Goal: Find specific page/section: Find specific page/section

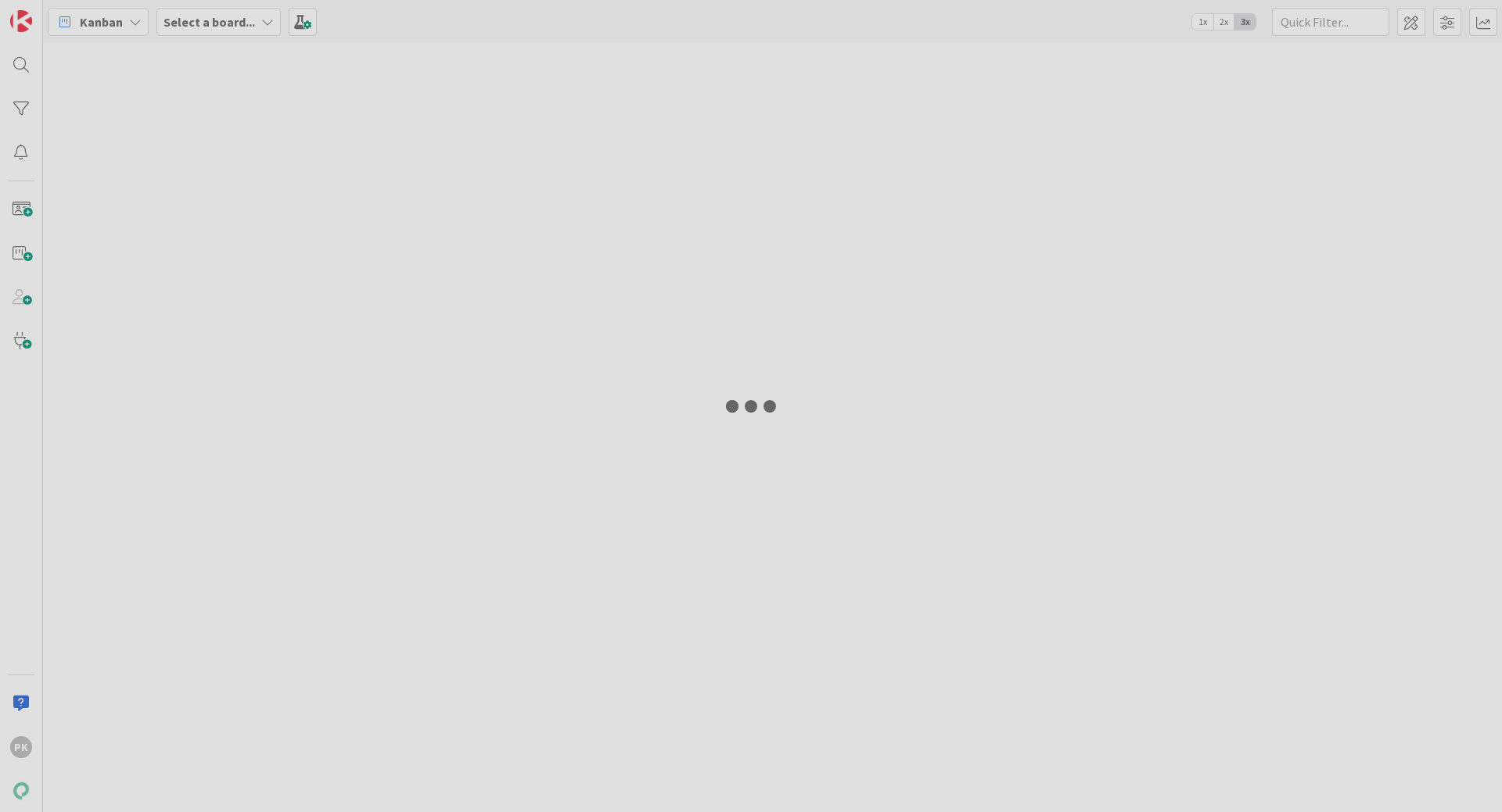
type input "9307"
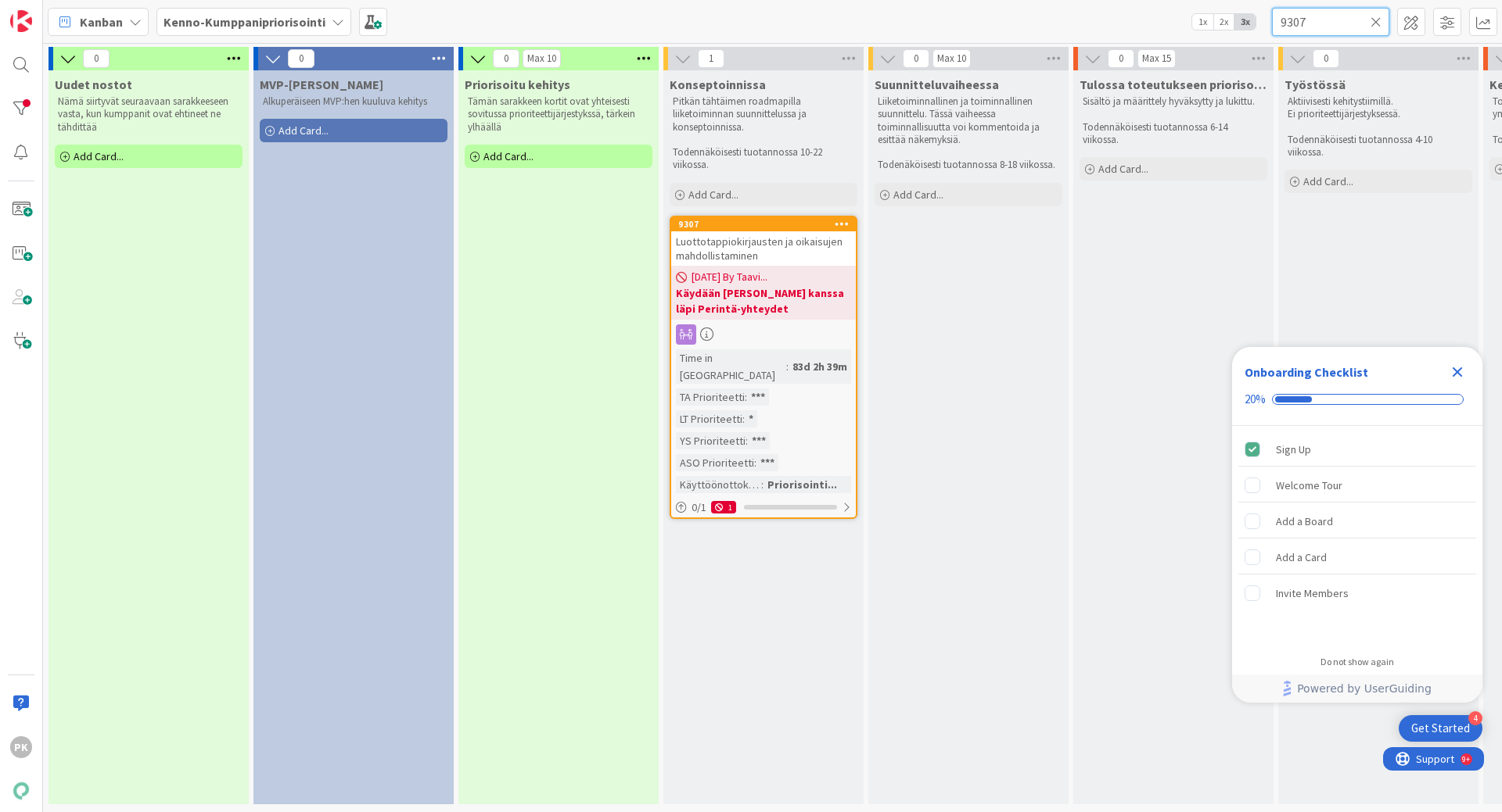
drag, startPoint x: 1312, startPoint y: 20, endPoint x: 1251, endPoint y: 23, distance: 61.1
click at [1251, 23] on div "Kanban Kenno-Kumppanipriorisointi 1x 2x 3x 9307" at bounding box center [771, 21] width 1458 height 43
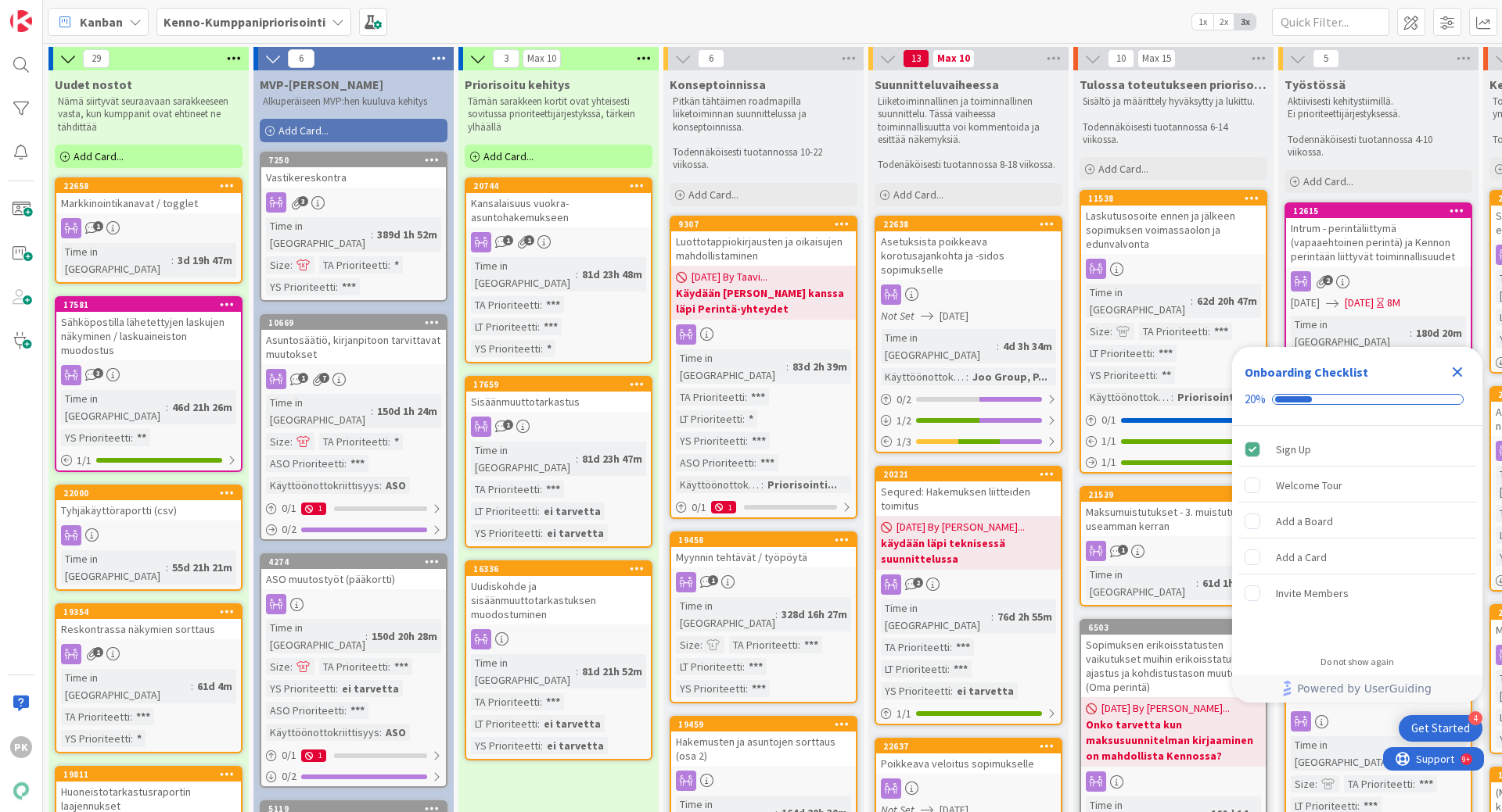
click at [1458, 367] on icon "Close Checklist" at bounding box center [1457, 372] width 19 height 19
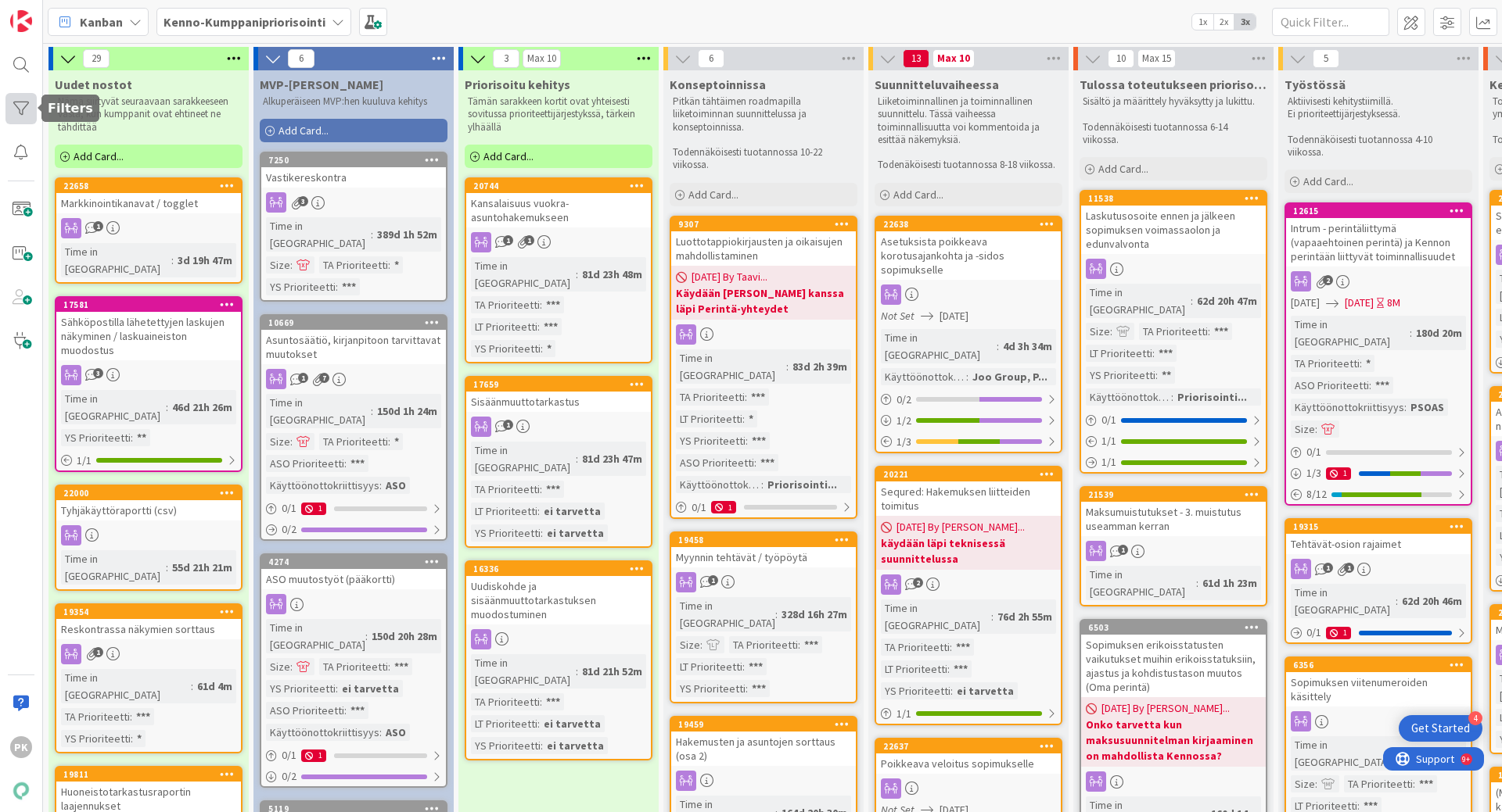
click at [17, 102] on div at bounding box center [21, 109] width 32 height 32
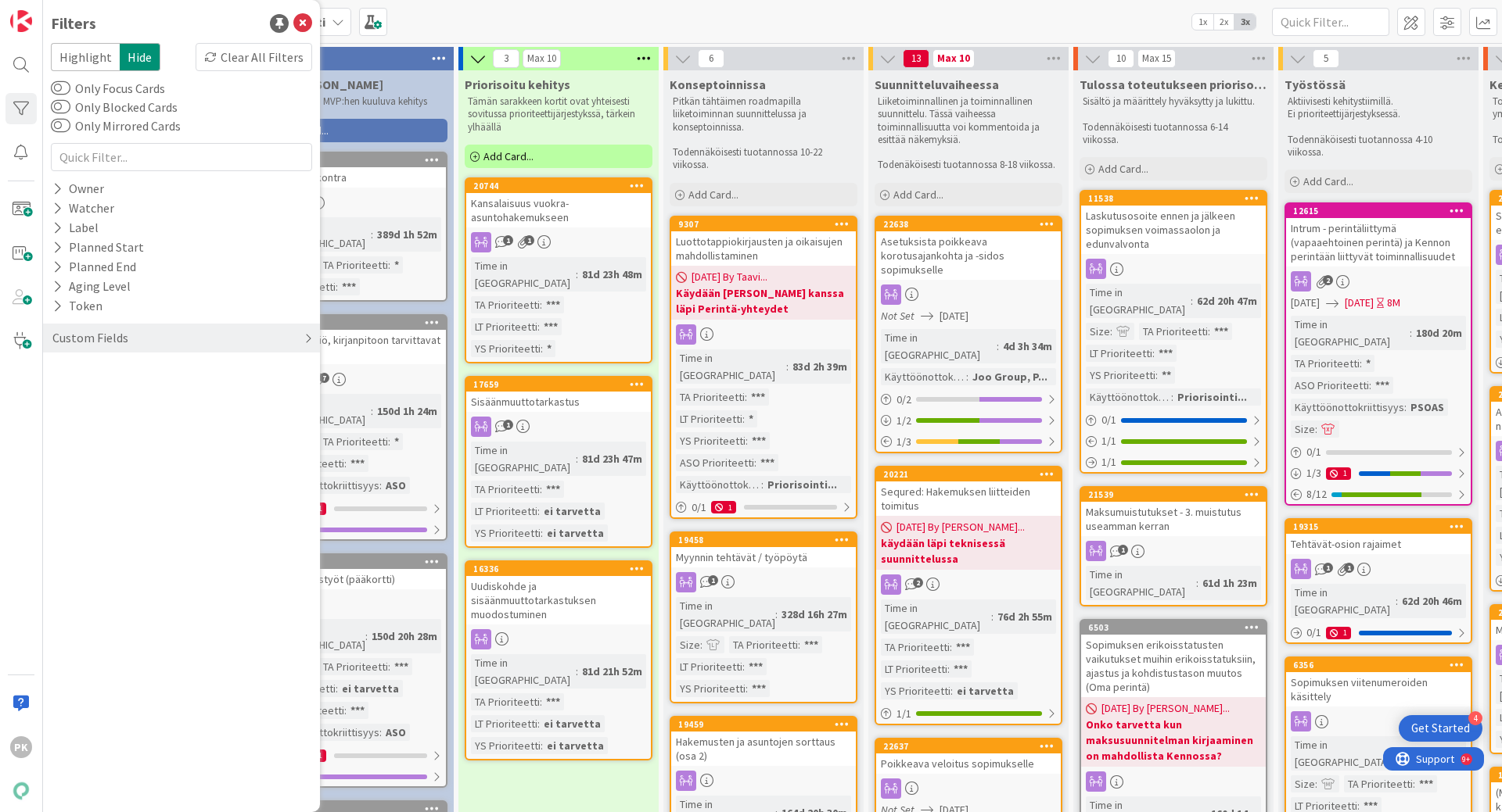
click at [89, 343] on div "Custom Fields" at bounding box center [90, 338] width 79 height 20
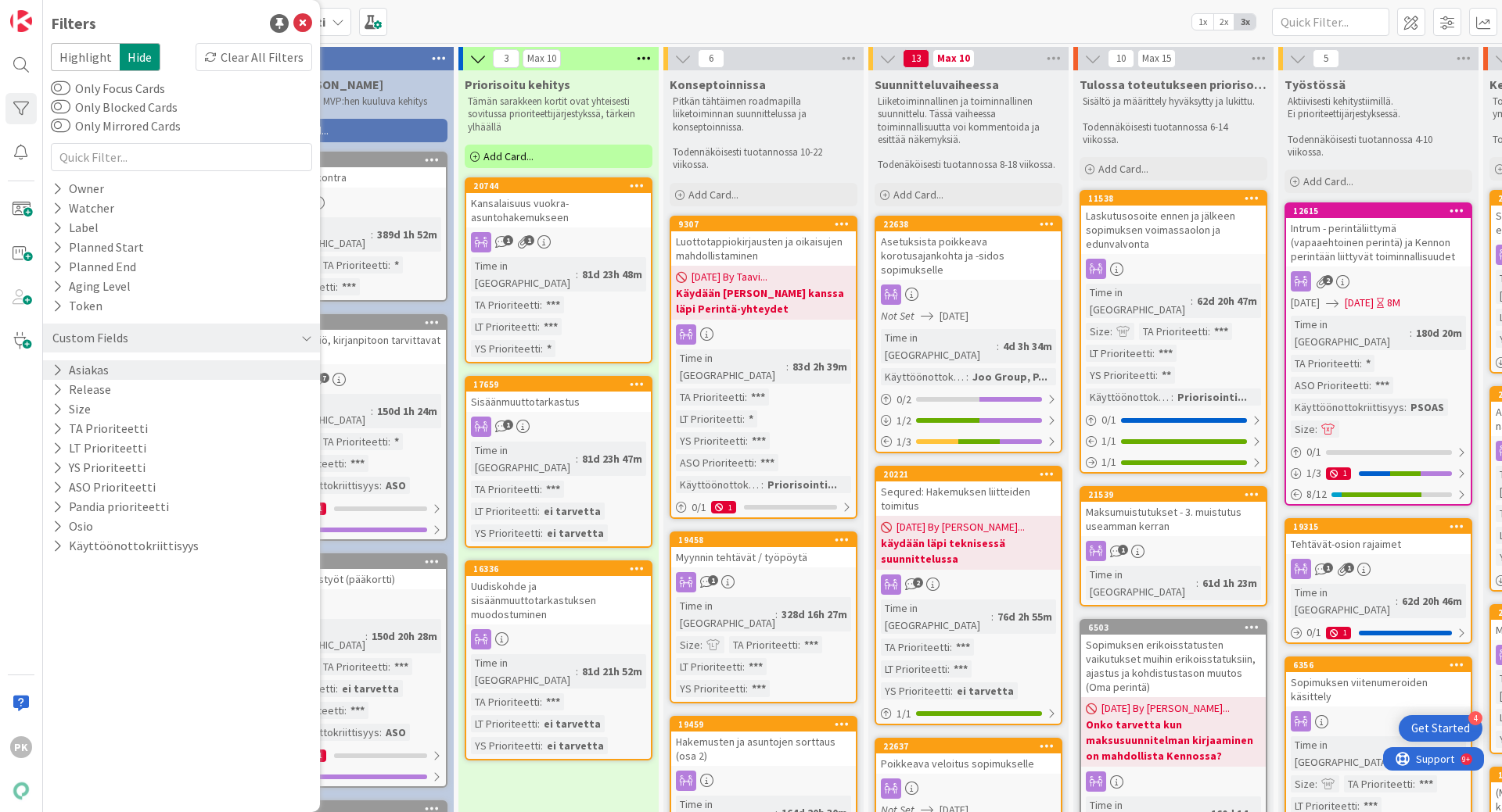
click at [81, 364] on button "Asiakas" at bounding box center [81, 369] width 60 height 20
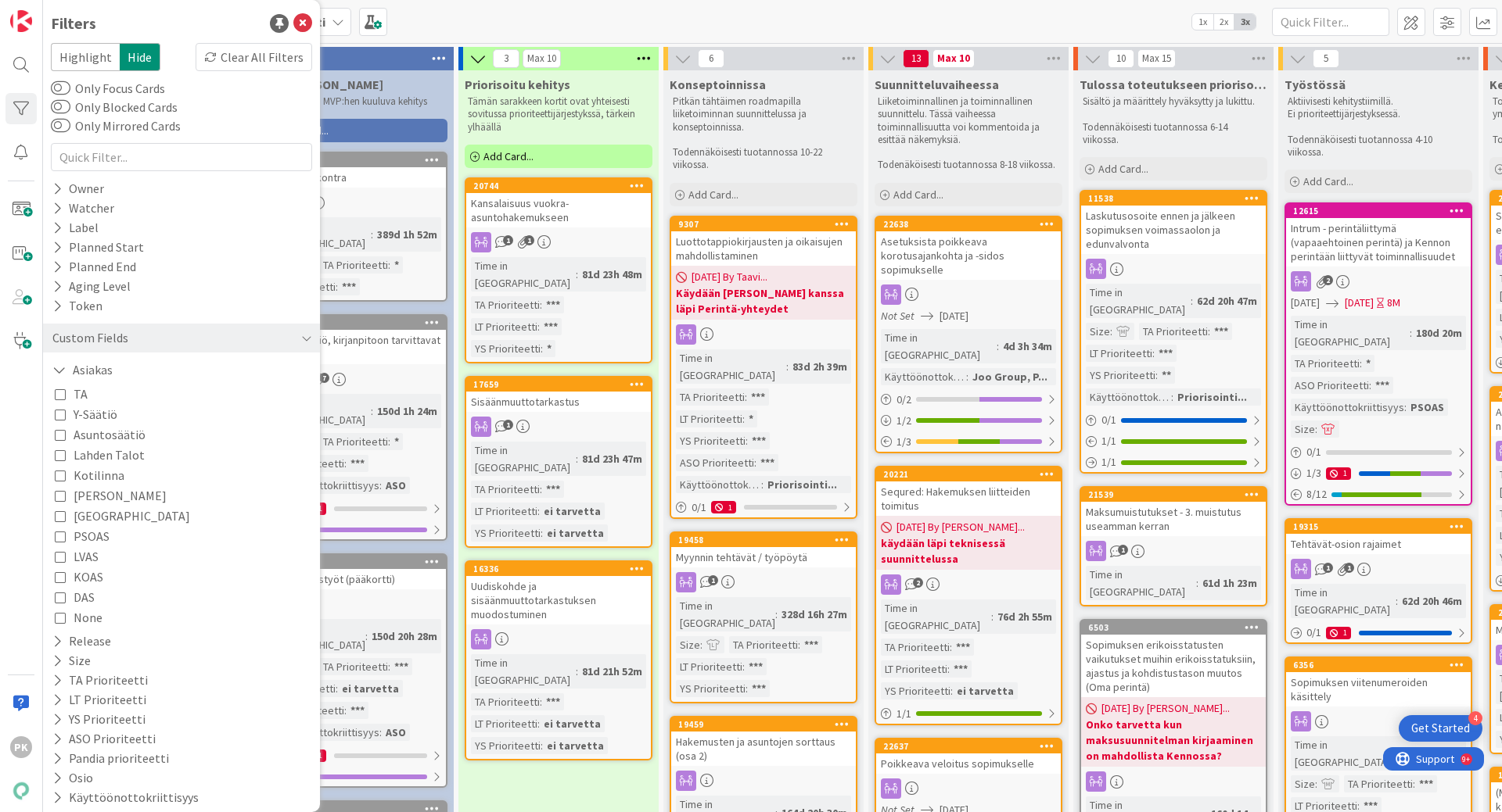
click at [56, 413] on icon at bounding box center [60, 415] width 11 height 11
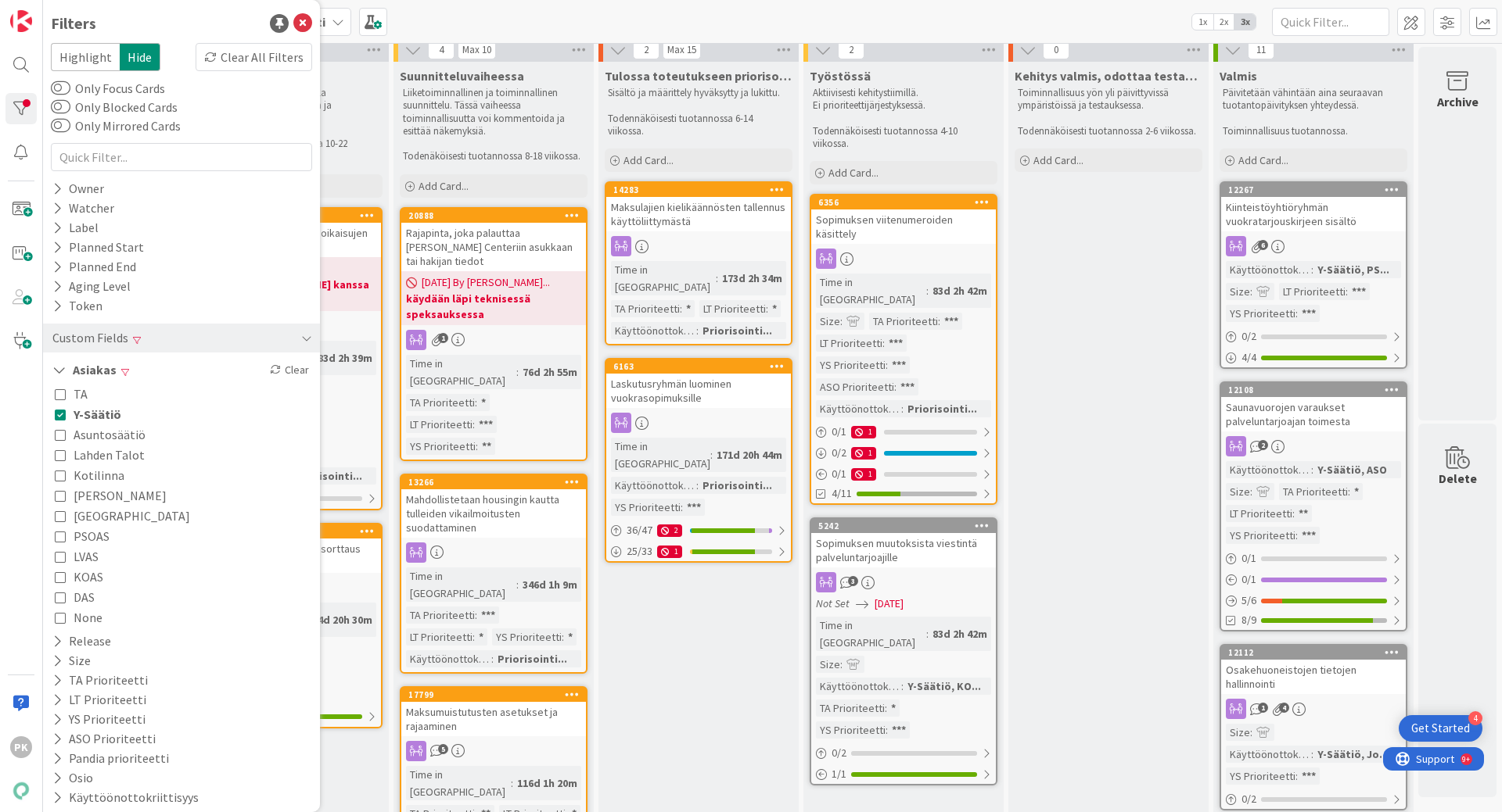
scroll to position [0, 487]
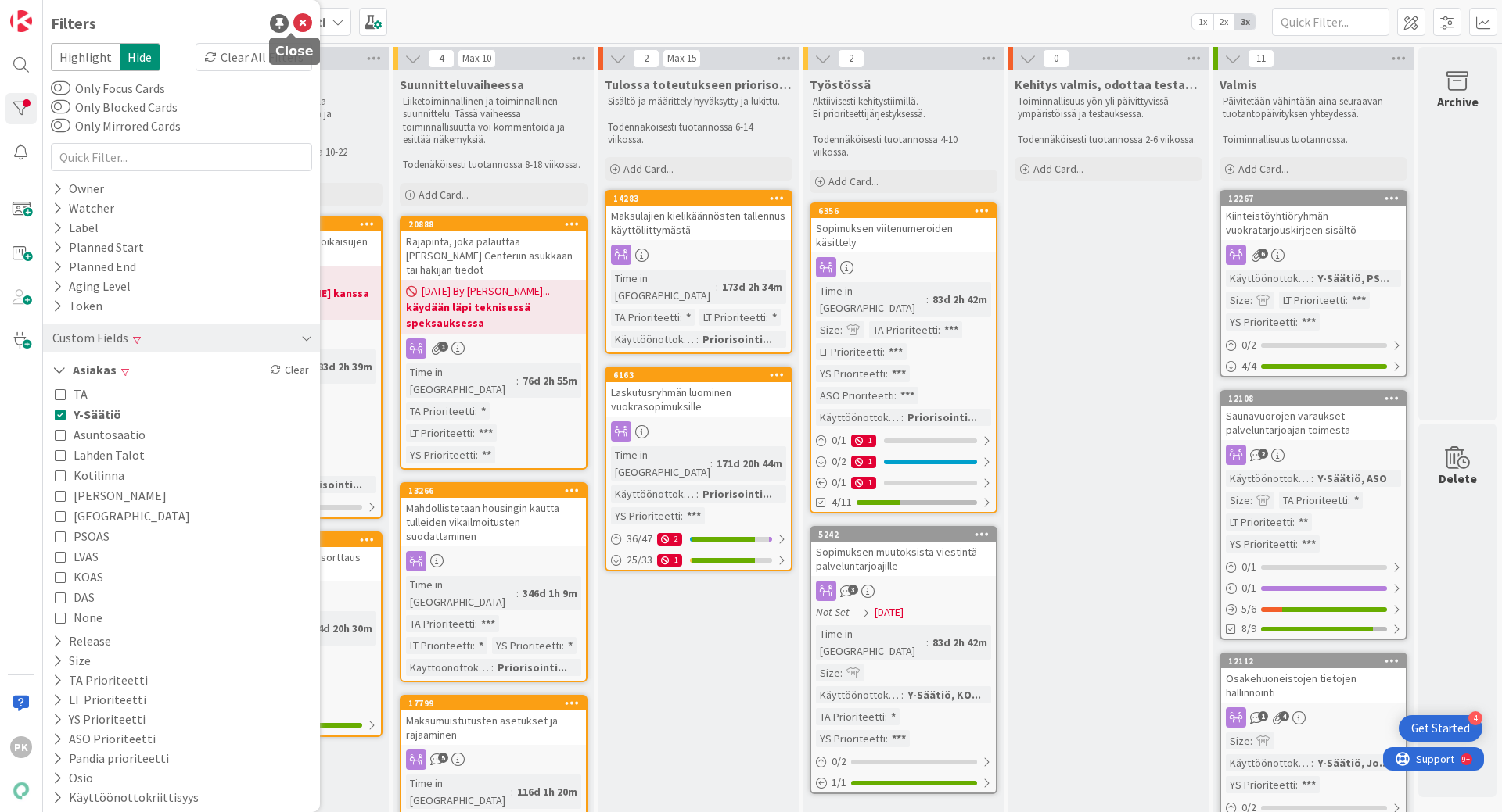
click at [293, 17] on icon at bounding box center [302, 23] width 19 height 19
